Goal: Register for event/course

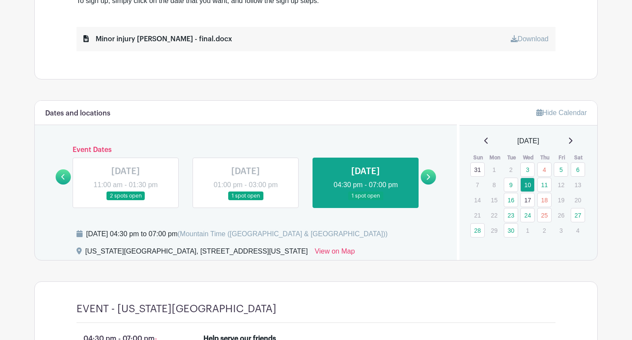
scroll to position [443, 0]
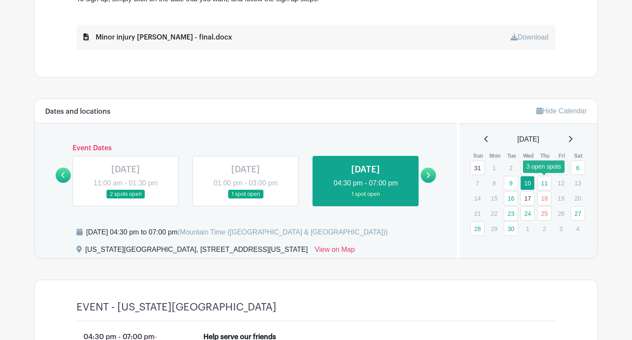
click at [546, 182] on link "11" at bounding box center [544, 183] width 14 height 14
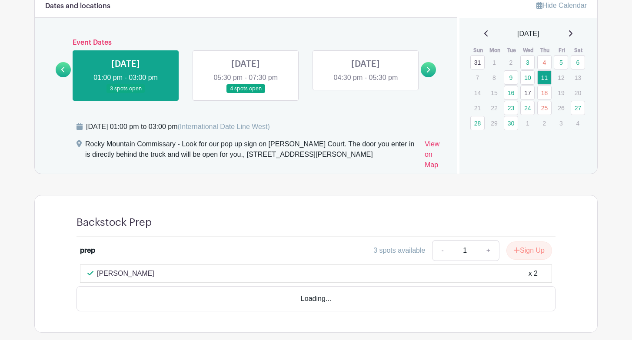
scroll to position [554, 0]
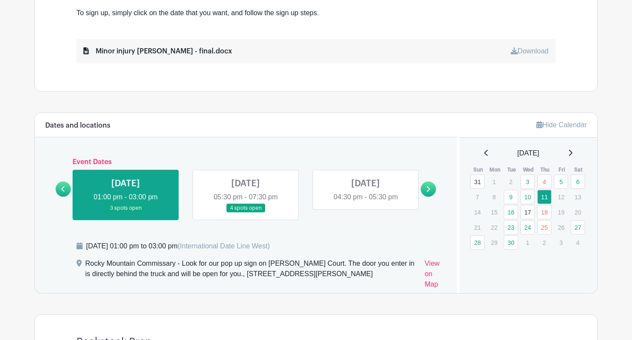
scroll to position [430, 0]
